Goal: Task Accomplishment & Management: Use online tool/utility

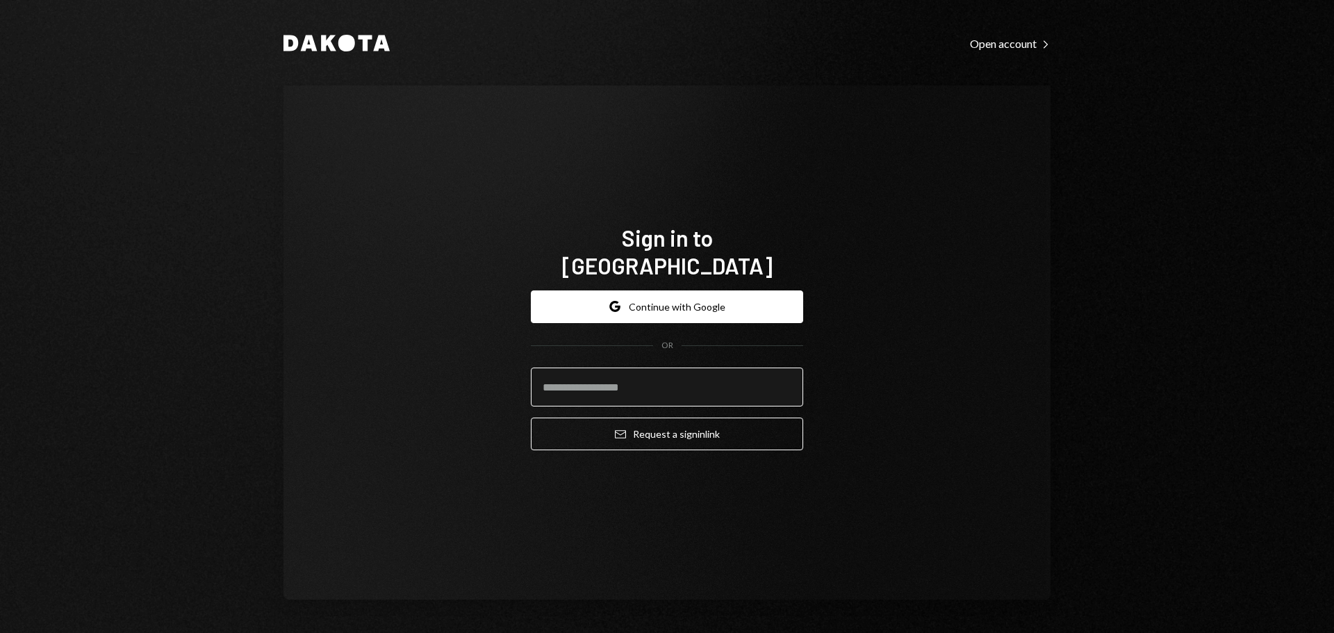
click at [694, 377] on input "email" at bounding box center [667, 387] width 272 height 39
click at [700, 369] on input "**********" at bounding box center [667, 387] width 272 height 39
drag, startPoint x: 715, startPoint y: 374, endPoint x: 513, endPoint y: 374, distance: 201.5
click at [513, 374] on div "**********" at bounding box center [666, 342] width 767 height 514
type input "**********"
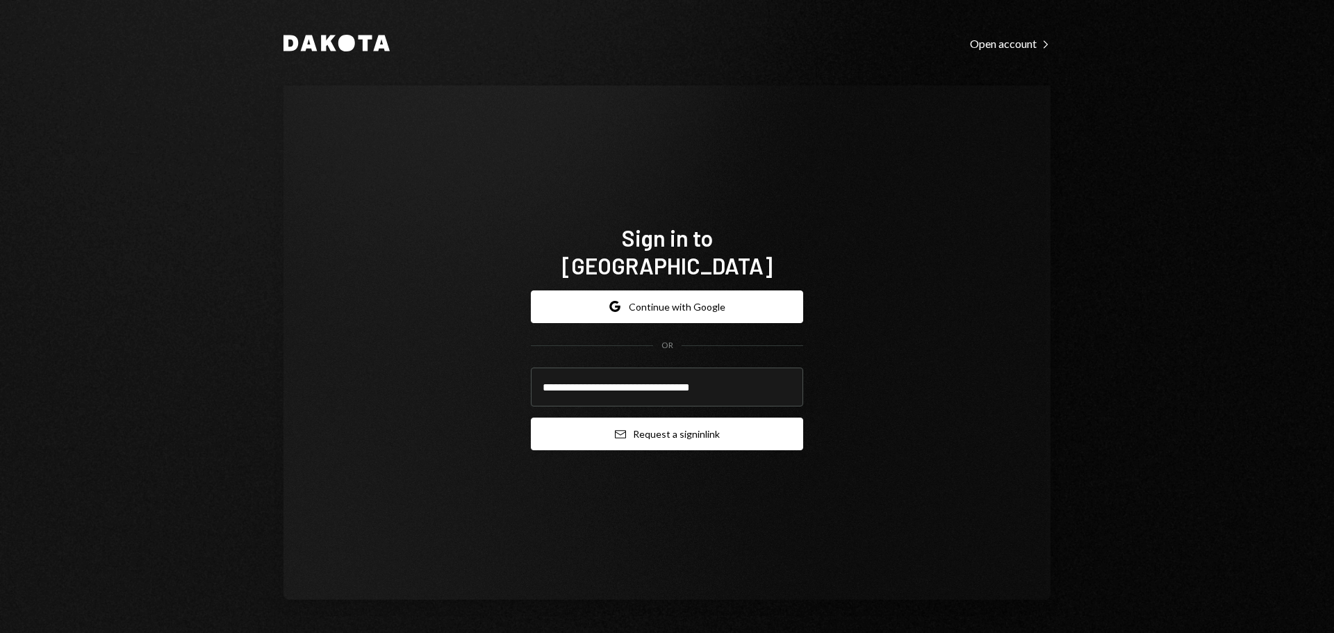
click at [650, 420] on button "Email Request a sign in link" at bounding box center [667, 434] width 272 height 33
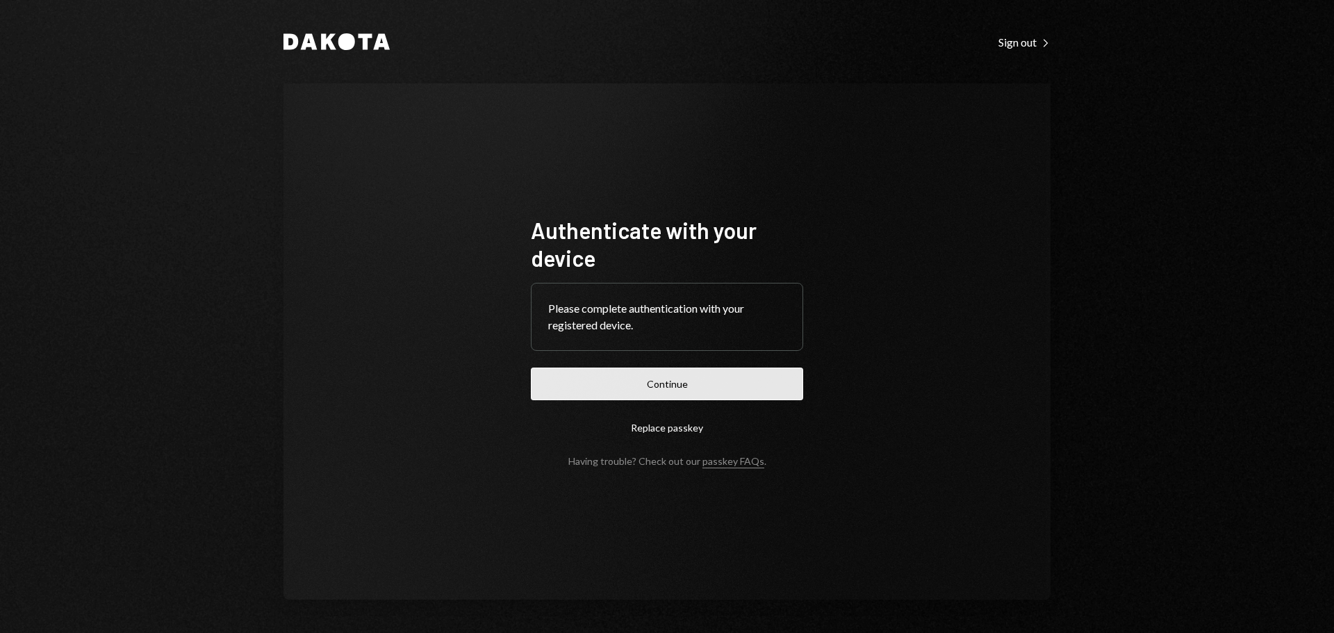
click at [642, 393] on button "Continue" at bounding box center [667, 384] width 272 height 33
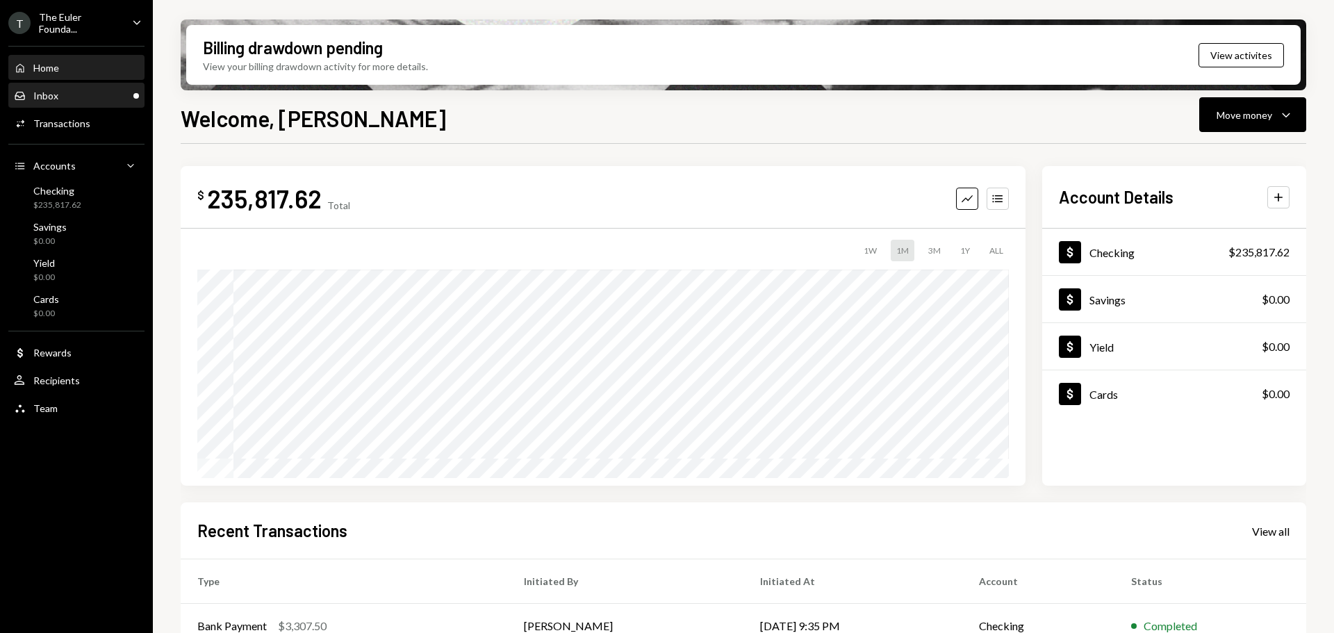
click at [38, 101] on div "Inbox Inbox" at bounding box center [76, 96] width 125 height 24
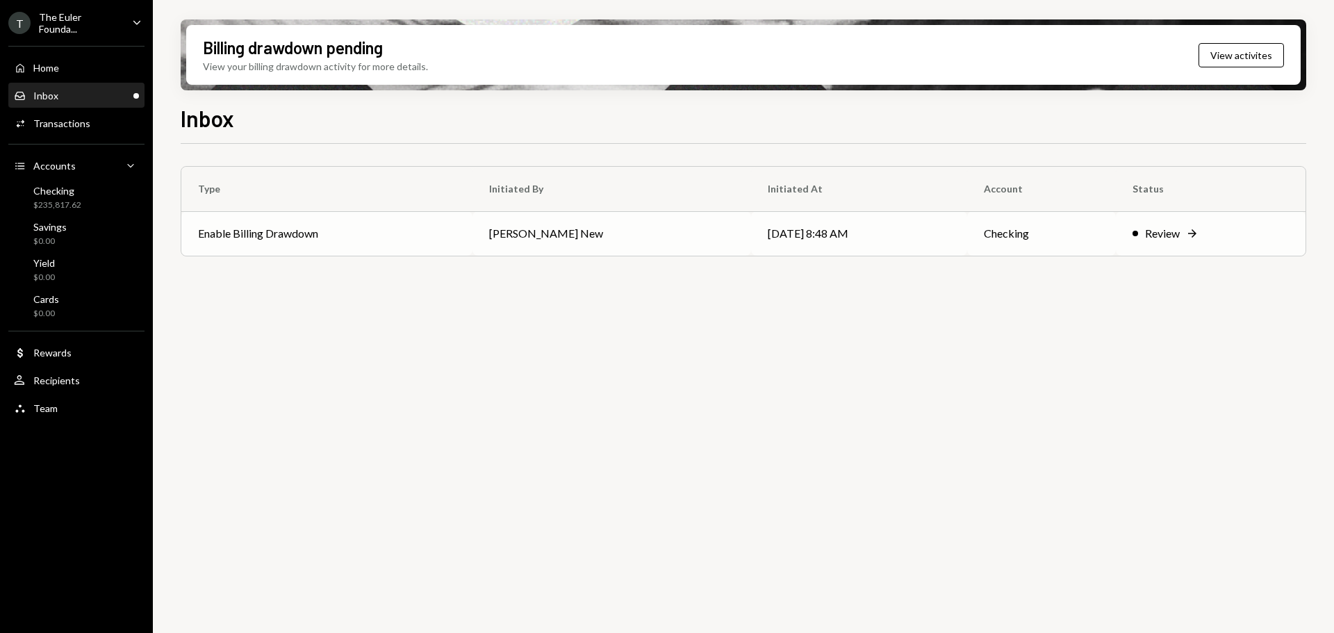
click at [394, 242] on td "Enable Billing Drawdown" at bounding box center [326, 233] width 291 height 44
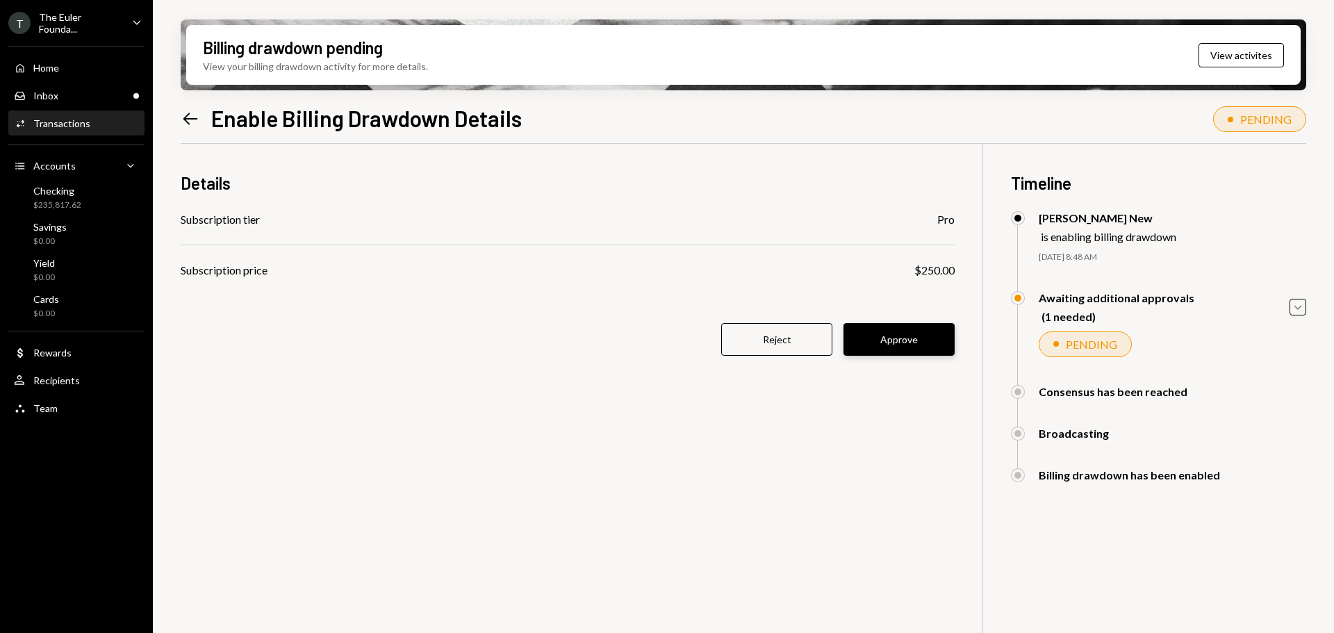
click at [907, 343] on button "Approve" at bounding box center [898, 339] width 111 height 33
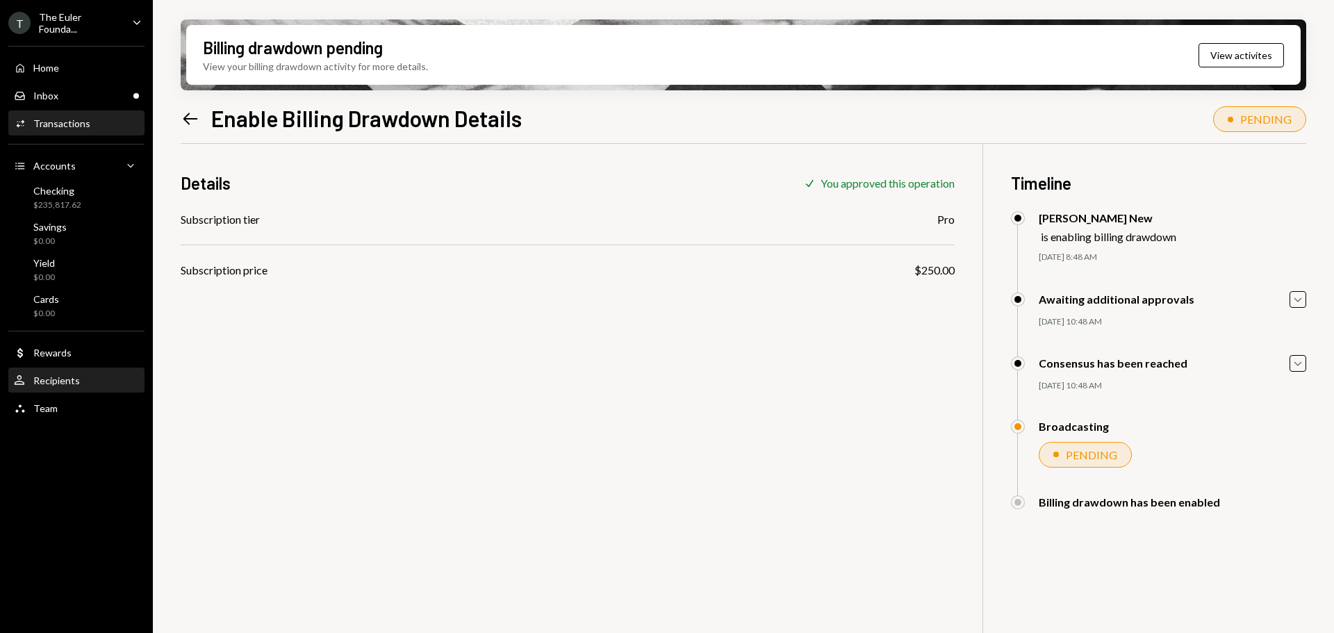
click at [73, 388] on div "User Recipients" at bounding box center [76, 381] width 125 height 24
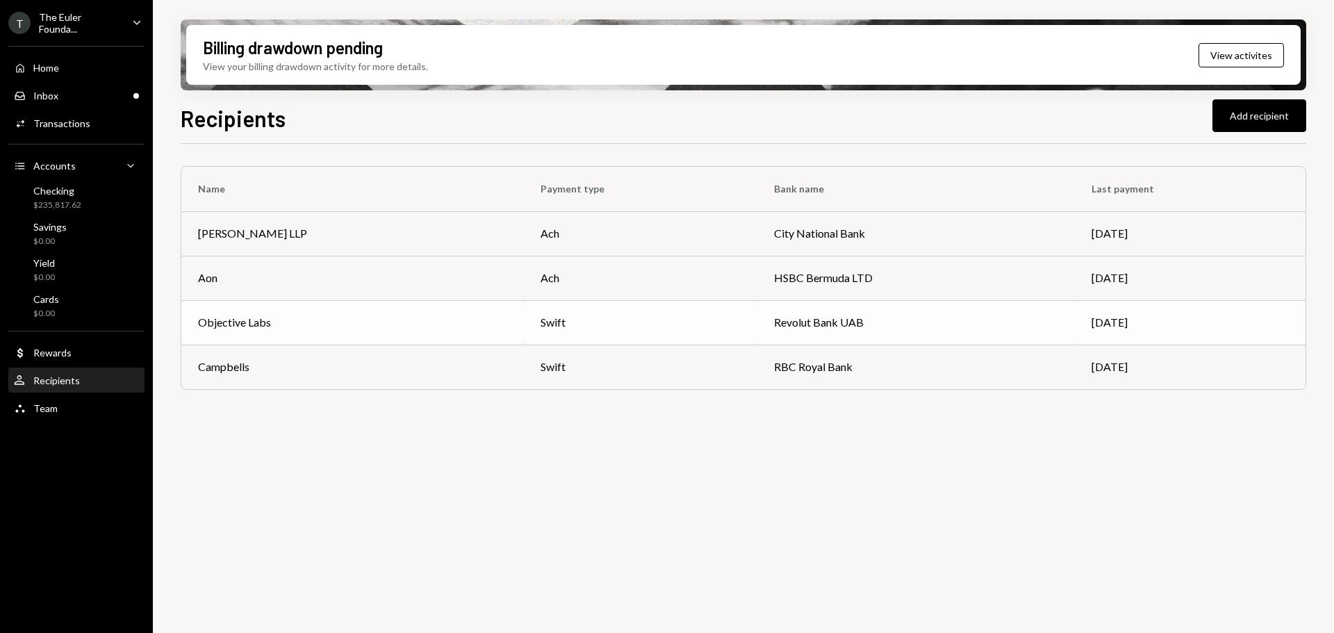
click at [376, 327] on div "Objective Labs" at bounding box center [352, 322] width 309 height 17
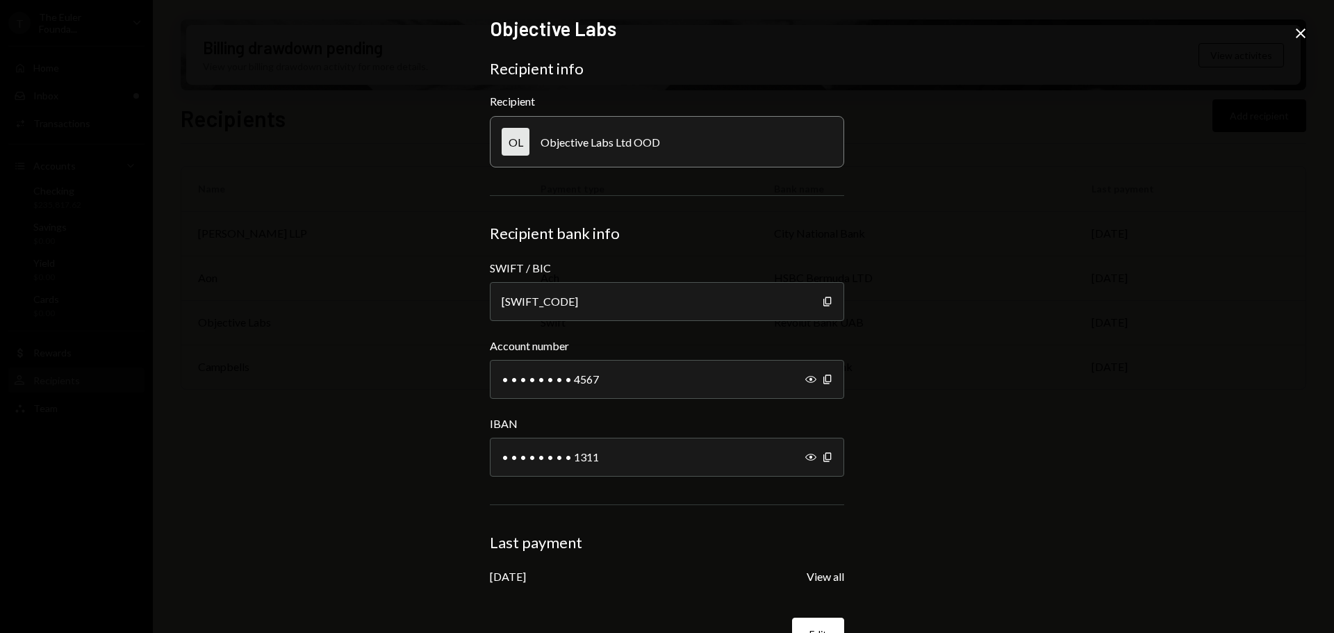
click at [381, 327] on div "Objective Labs Recipient info Recipient OL Objective Labs Ltd OOD Recipient ban…" at bounding box center [667, 316] width 1334 height 633
click at [1233, 294] on div "Objective Labs Recipient info Recipient OL Objective Labs Ltd OOD Recipient ban…" at bounding box center [667, 316] width 1334 height 633
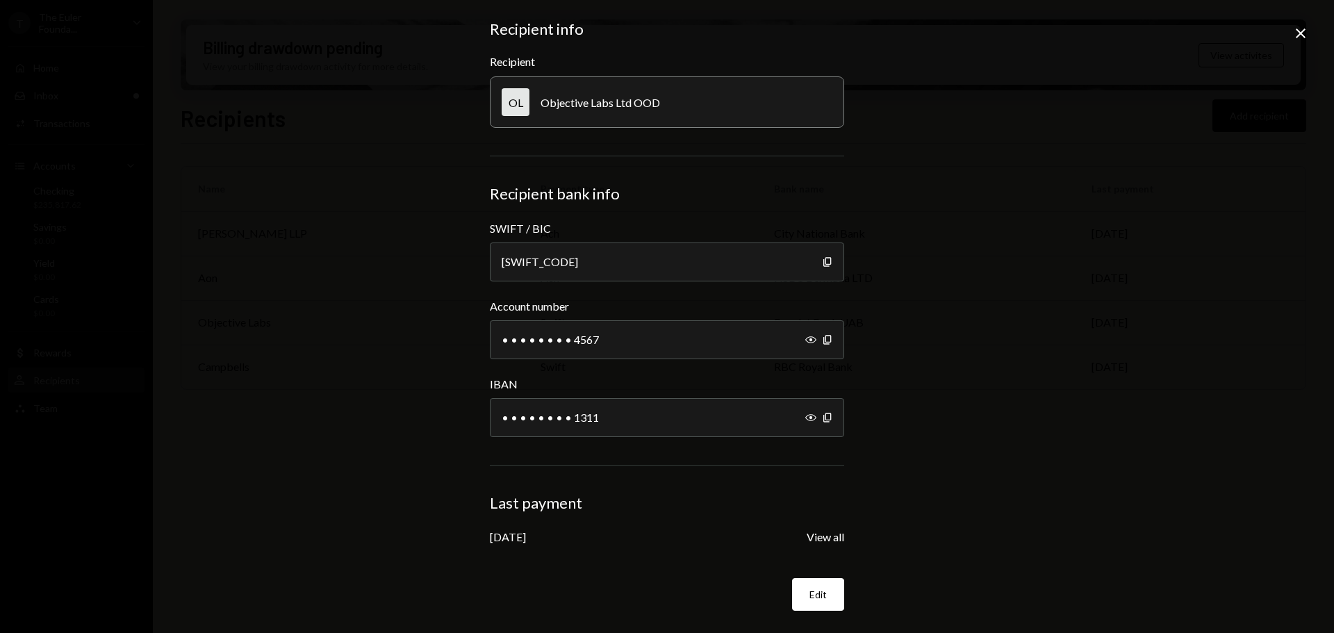
click at [1296, 38] on icon "Close" at bounding box center [1300, 33] width 17 height 17
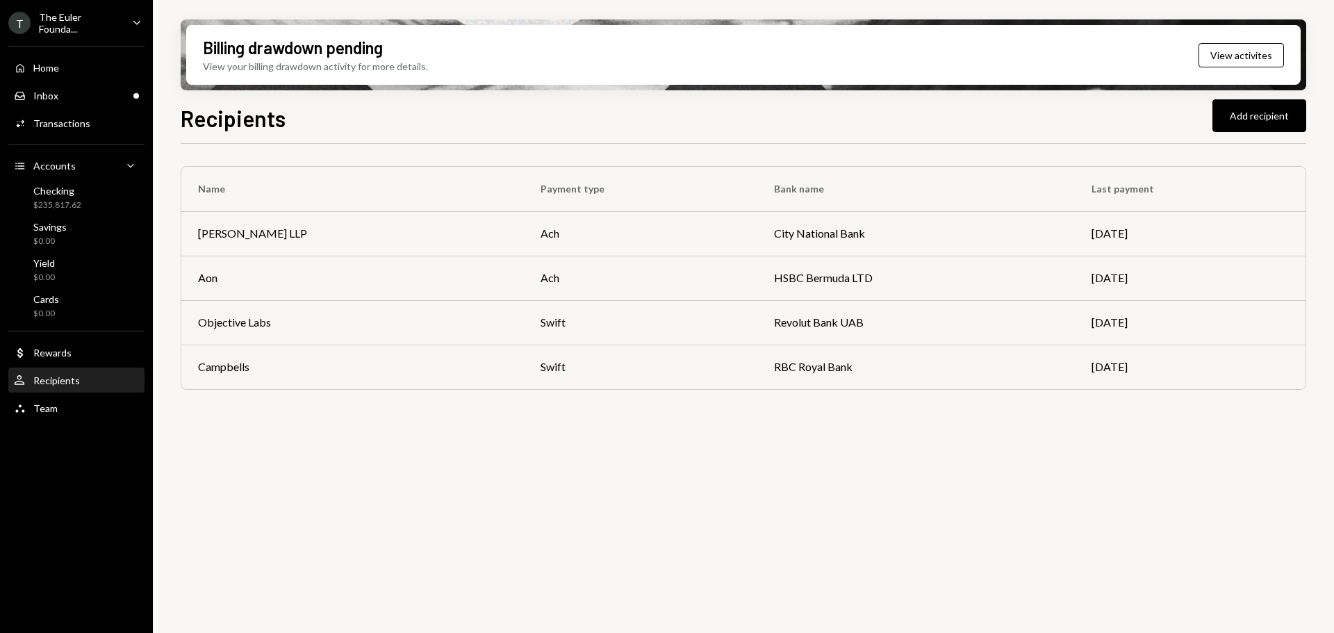
click at [402, 456] on div "Name Payment type Bank name Last payment Zuber Lawler LLP ach City National Ban…" at bounding box center [744, 396] width 1126 height 505
click at [63, 74] on div "Home Home" at bounding box center [76, 68] width 125 height 24
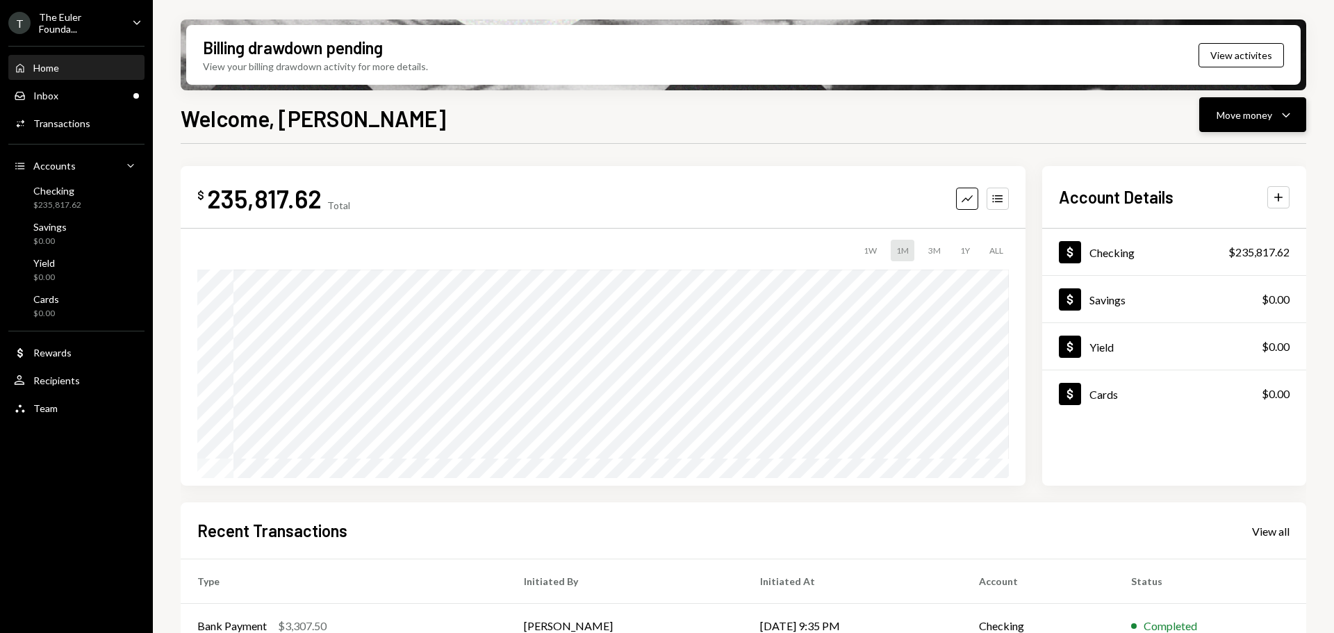
click at [1269, 108] on div "Move money" at bounding box center [1245, 115] width 56 height 15
click at [1202, 164] on div "Withdraw Send" at bounding box center [1231, 156] width 139 height 31
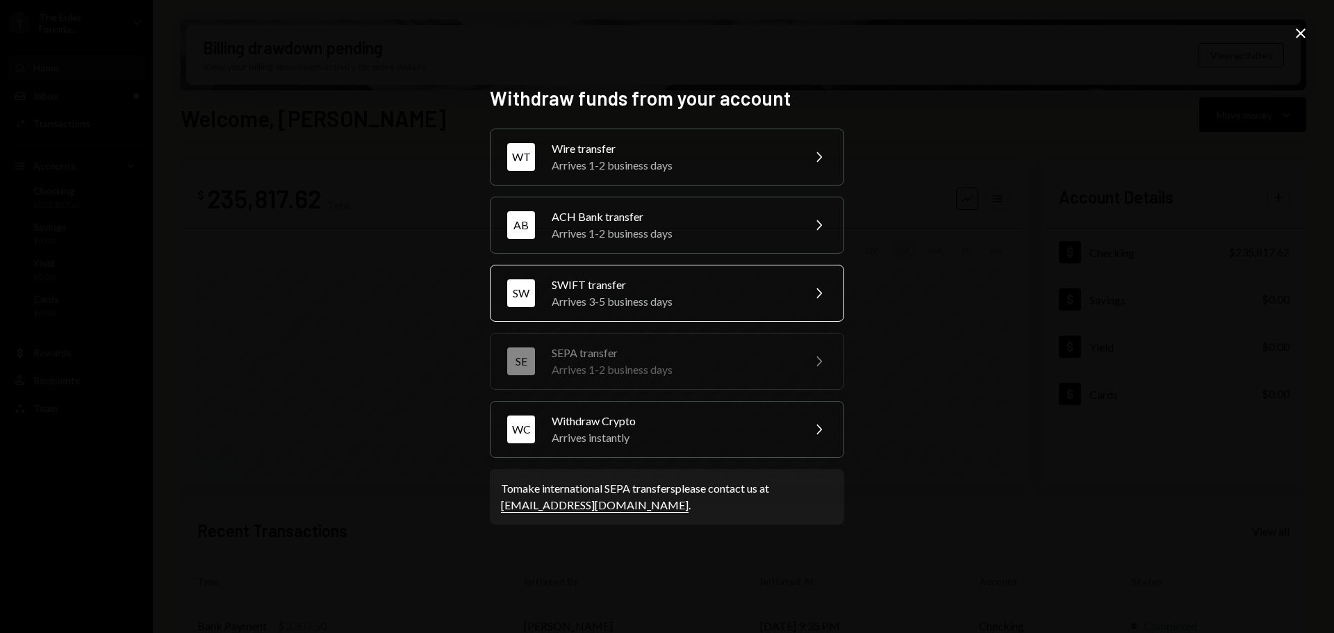
click at [609, 283] on div "SWIFT transfer" at bounding box center [673, 285] width 242 height 17
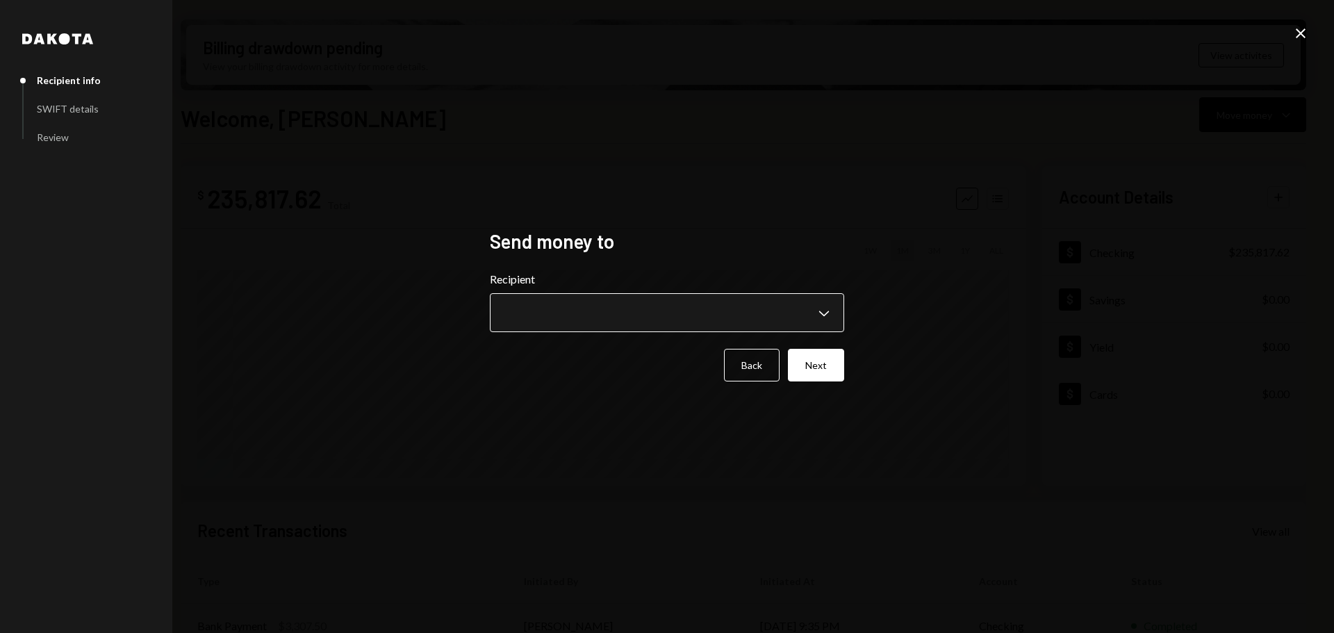
click at [602, 307] on body "T The Euler Founda... Caret Down Home Home Inbox Inbox Activities Transactions …" at bounding box center [667, 316] width 1334 height 633
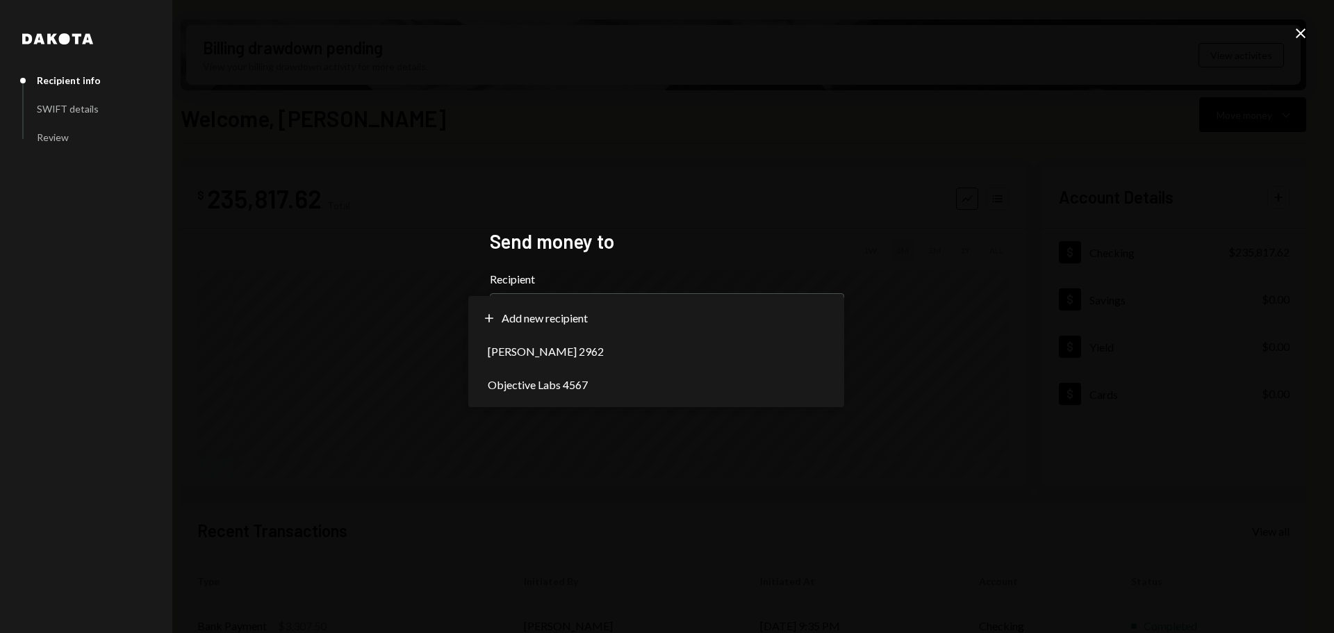
select select "**********"
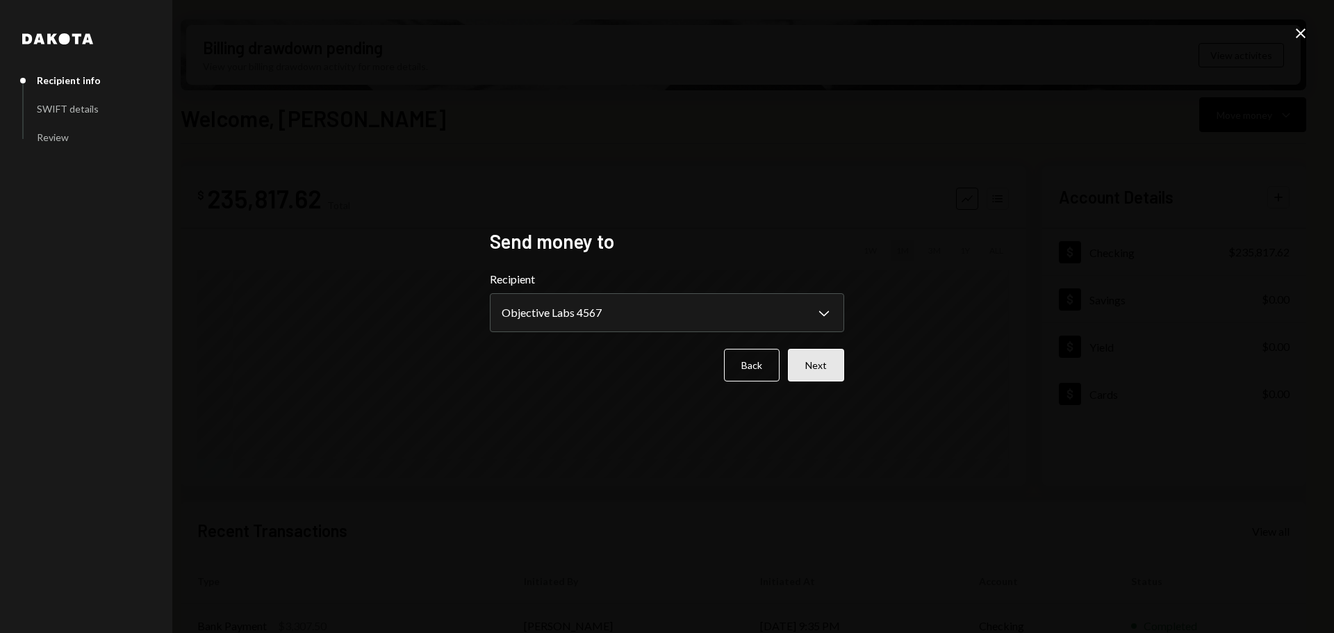
click at [810, 368] on button "Next" at bounding box center [816, 365] width 56 height 33
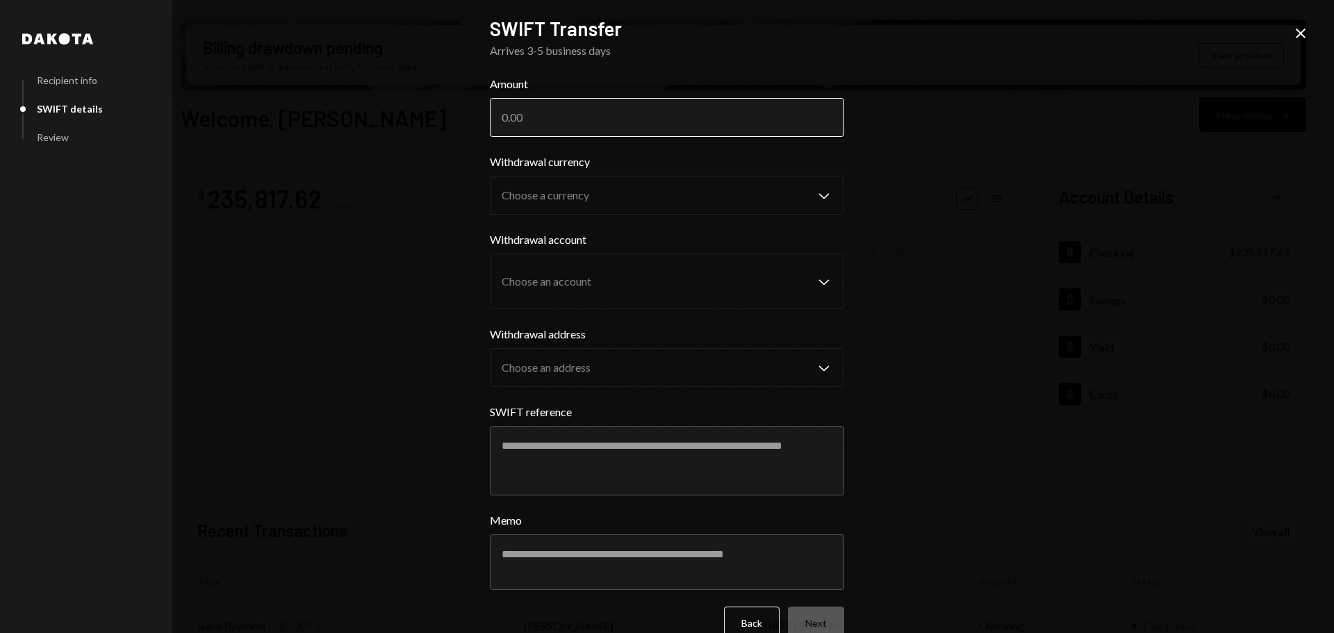
drag, startPoint x: 507, startPoint y: 118, endPoint x: 520, endPoint y: 117, distance: 12.6
click at [507, 118] on input "Amount" at bounding box center [667, 117] width 354 height 39
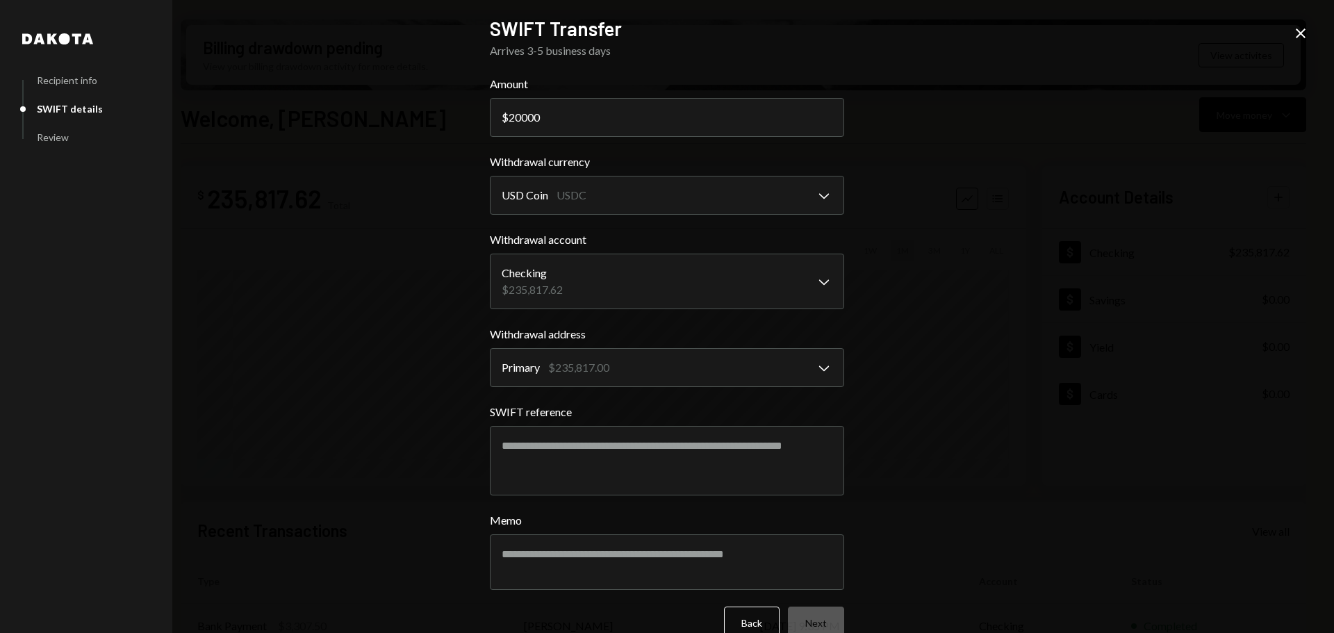
type input "20000"
click at [685, 248] on div "**********" at bounding box center [667, 270] width 354 height 78
click at [599, 457] on textarea "SWIFT reference" at bounding box center [667, 460] width 354 height 69
type textarea "*"
type textarea "**********"
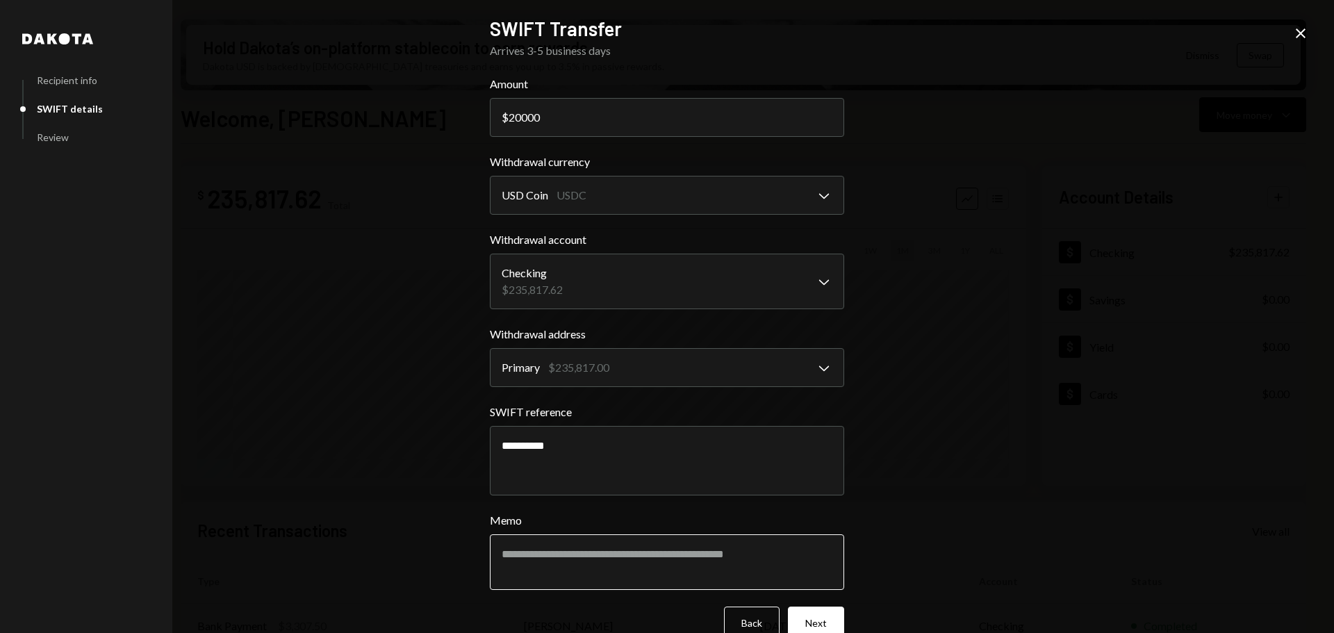
click at [577, 563] on textarea "Memo" at bounding box center [667, 562] width 354 height 56
type textarea "**********"
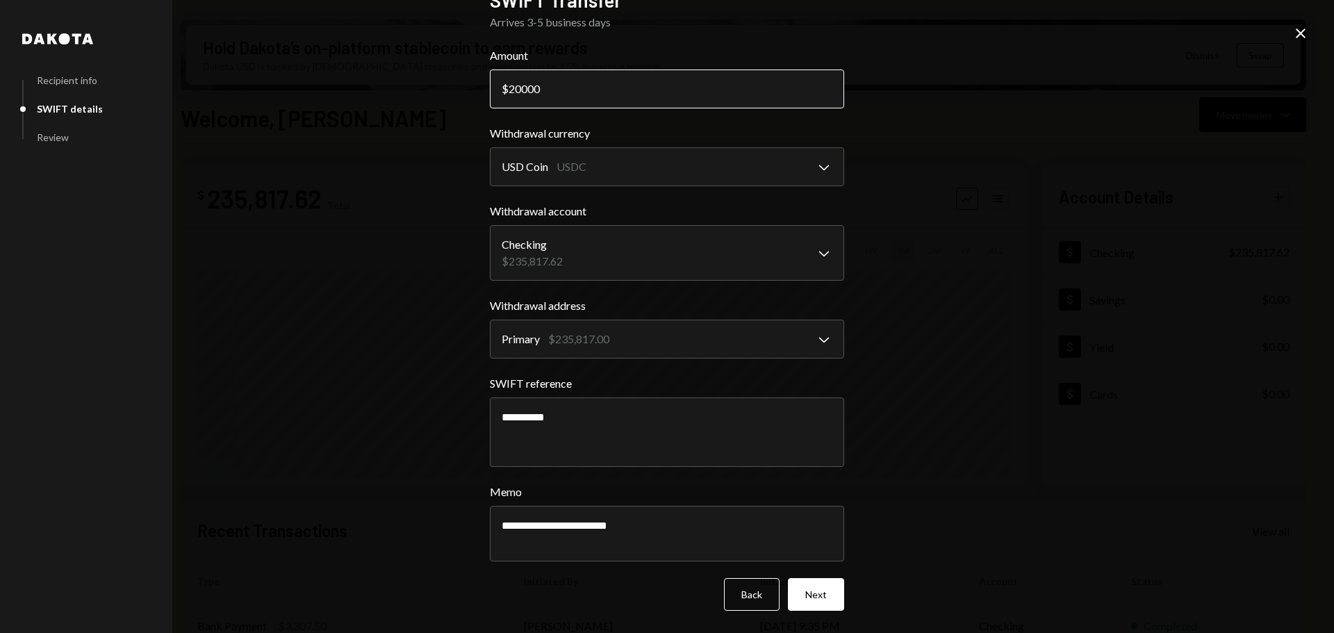
drag, startPoint x: 520, startPoint y: 92, endPoint x: 523, endPoint y: 99, distance: 7.8
click at [519, 92] on input "20000" at bounding box center [667, 88] width 354 height 39
click at [822, 595] on button "Next" at bounding box center [816, 594] width 56 height 33
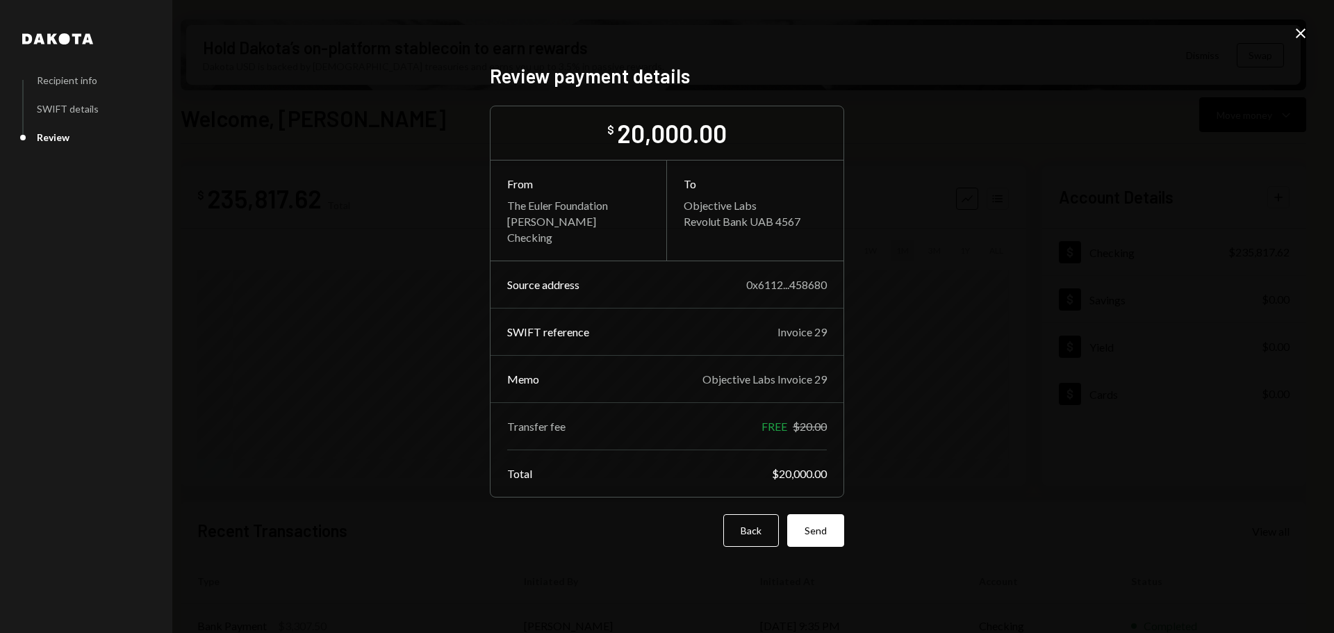
scroll to position [0, 0]
click at [818, 523] on button "Send" at bounding box center [815, 530] width 57 height 33
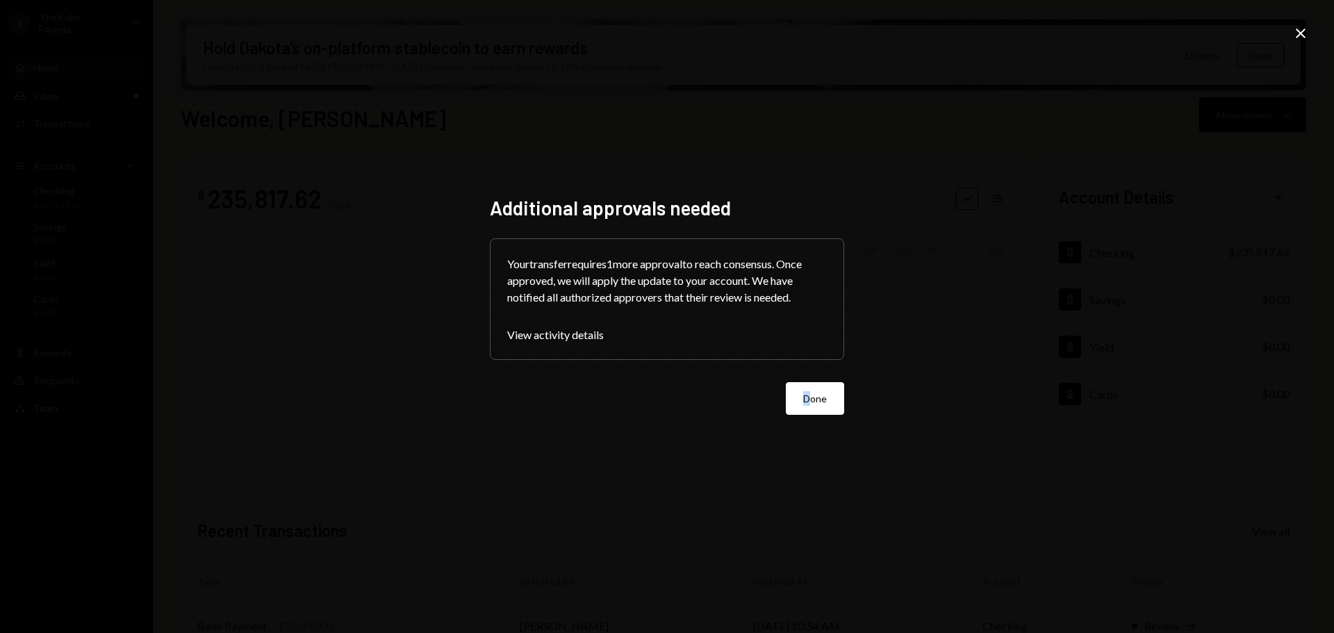
click at [809, 374] on form "Your transfer requires 1 more approval to reach consensus. Once approved, we wi…" at bounding box center [667, 326] width 354 height 176
click at [800, 392] on button "Done" at bounding box center [815, 398] width 58 height 33
